Goal: Find specific page/section: Find specific page/section

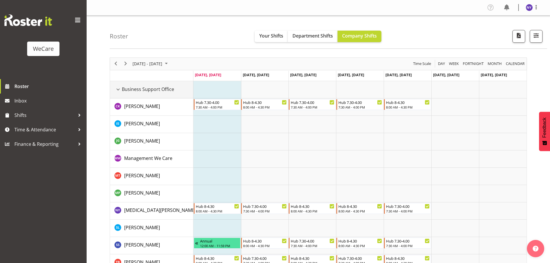
drag, startPoint x: 118, startPoint y: 92, endPoint x: 118, endPoint y: 104, distance: 12.4
click at [118, 91] on div "Business Support Office resource" at bounding box center [118, 90] width 8 height 8
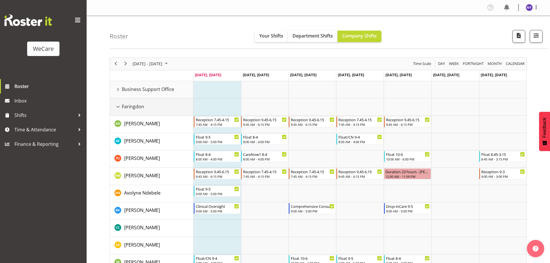
click at [118, 110] on div "Faringdon resource" at bounding box center [118, 107] width 8 height 8
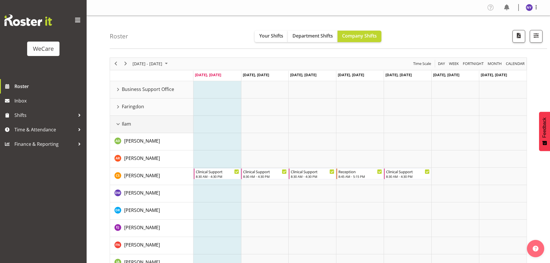
click at [118, 126] on div "Ilam resource" at bounding box center [118, 124] width 8 height 8
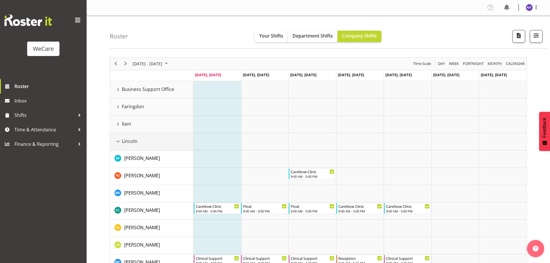
click at [119, 139] on div "Lincoln resource" at bounding box center [118, 142] width 8 height 8
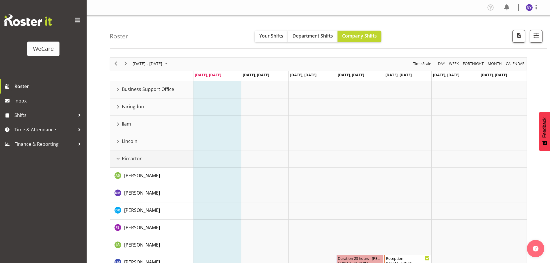
click at [119, 156] on div "Riccarton resource" at bounding box center [118, 159] width 8 height 8
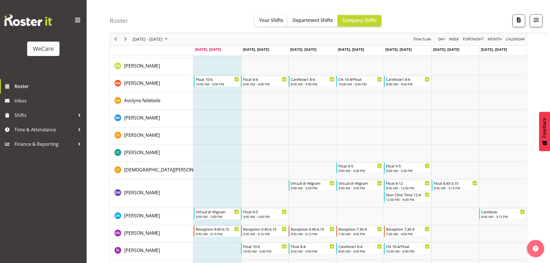
scroll to position [58, 0]
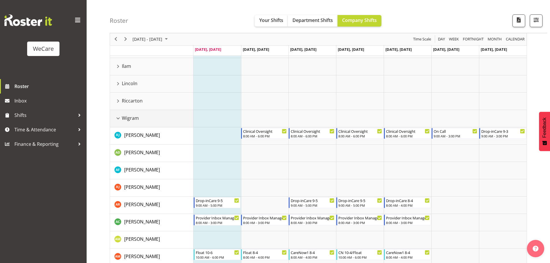
click at [119, 120] on div "Wigram resource" at bounding box center [118, 119] width 8 height 8
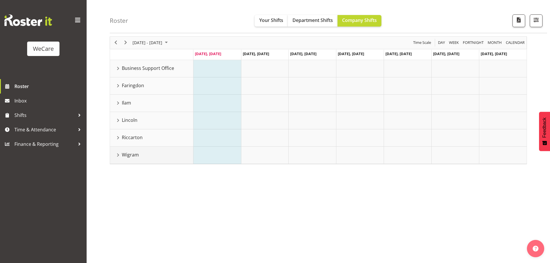
scroll to position [21, 0]
click at [117, 135] on div "Riccarton resource" at bounding box center [118, 138] width 8 height 8
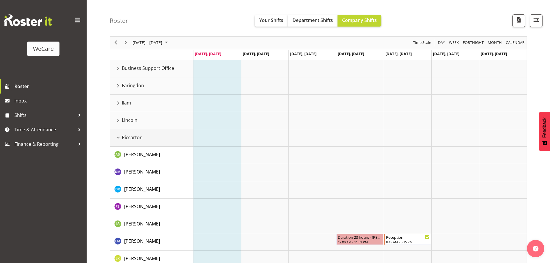
click at [117, 135] on div "Riccarton resource" at bounding box center [118, 138] width 8 height 8
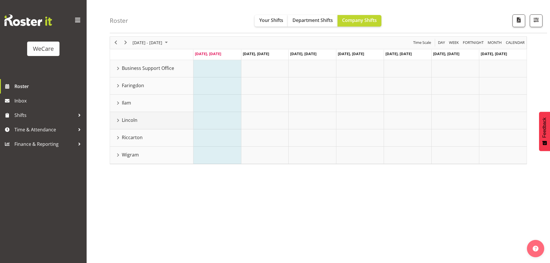
click at [119, 121] on div "Lincoln resource" at bounding box center [118, 121] width 8 height 8
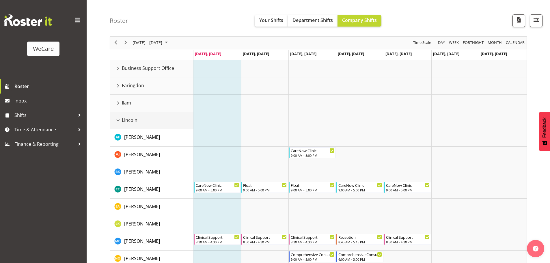
click at [119, 121] on div "Lincoln resource" at bounding box center [118, 121] width 8 height 8
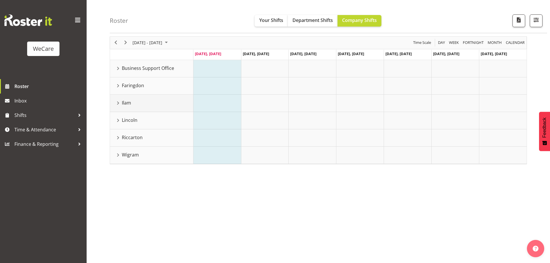
click at [120, 103] on div "Ilam resource" at bounding box center [118, 103] width 8 height 8
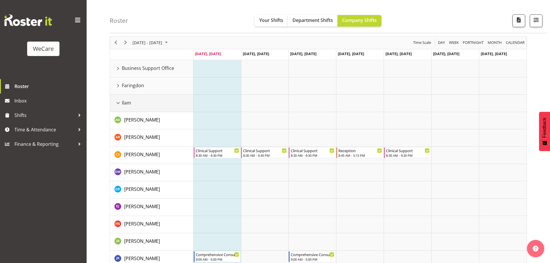
click at [120, 103] on div "Ilam resource" at bounding box center [118, 103] width 8 height 8
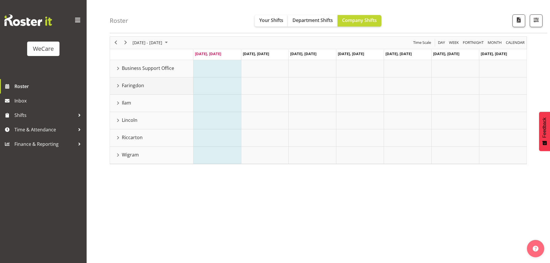
click at [119, 90] on td "Faringdon" at bounding box center [151, 85] width 83 height 17
click at [118, 86] on div "Faringdon resource" at bounding box center [118, 86] width 8 height 8
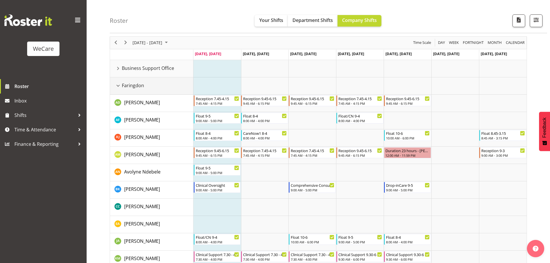
click at [118, 86] on div "Faringdon resource" at bounding box center [118, 86] width 8 height 8
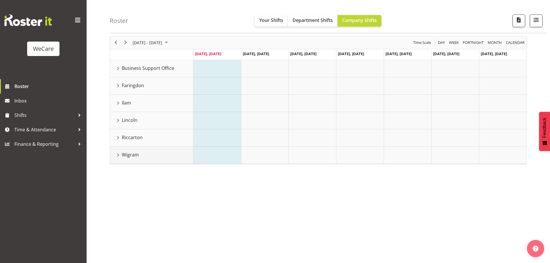
drag, startPoint x: 117, startPoint y: 152, endPoint x: 189, endPoint y: 151, distance: 71.4
click at [117, 152] on div "Wigram resource" at bounding box center [118, 155] width 8 height 8
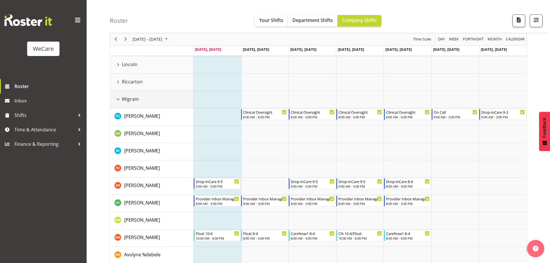
scroll to position [50, 0]
